Goal: Information Seeking & Learning: Learn about a topic

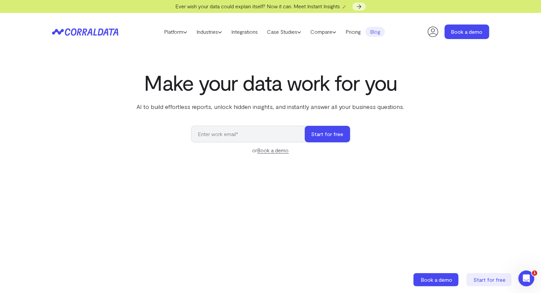
click at [381, 34] on link "Blog" at bounding box center [376, 32] width 20 height 10
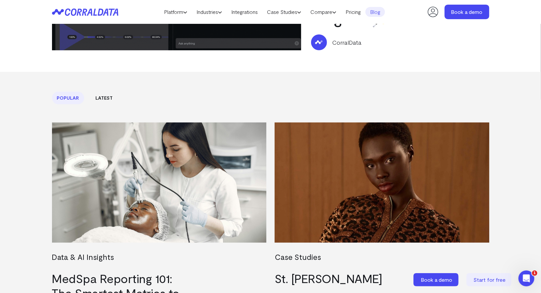
scroll to position [286, 0]
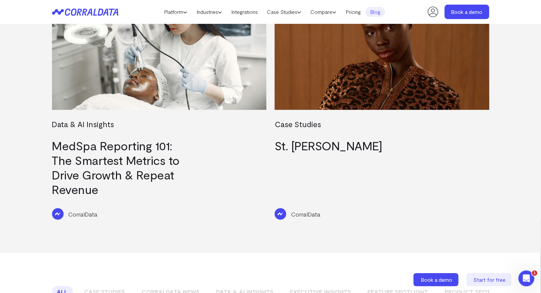
click at [94, 155] on link "MedSpa Reporting 101: The Smartest Metrics to Drive Growth & Repeat Revenue" at bounding box center [116, 168] width 128 height 58
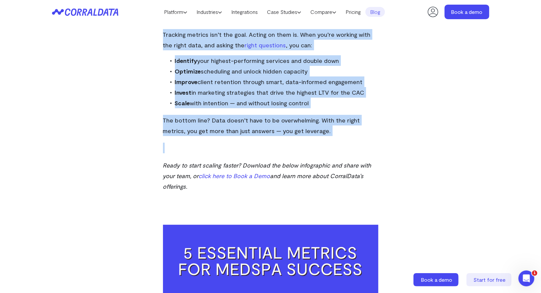
scroll to position [1735, 0]
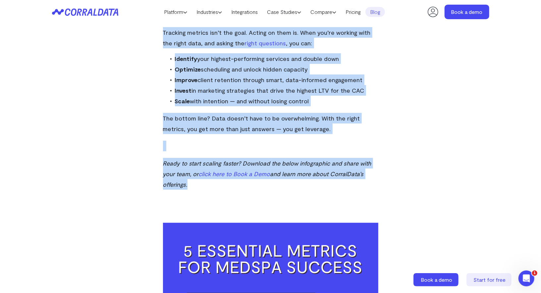
drag, startPoint x: 162, startPoint y: 45, endPoint x: 212, endPoint y: 155, distance: 121.0
copy div "Loremips dolor sitametcon adi’e seddoe. Te incid’u laboreetdol MagNaa enimad, m…"
